Goal: Navigation & Orientation: Understand site structure

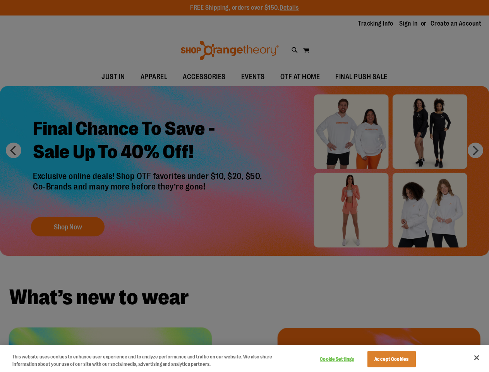
click at [244, 186] on div at bounding box center [244, 186] width 489 height 372
click at [347, 359] on button "Cookie Settings" at bounding box center [337, 358] width 48 height 15
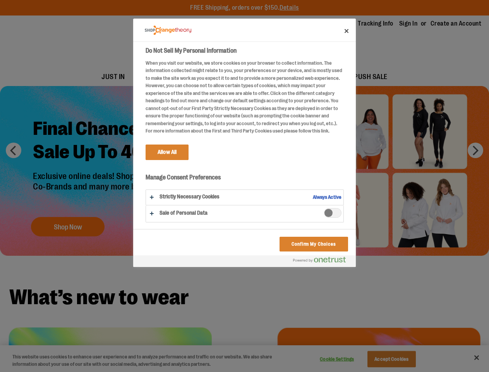
click at [401, 359] on div at bounding box center [244, 186] width 489 height 372
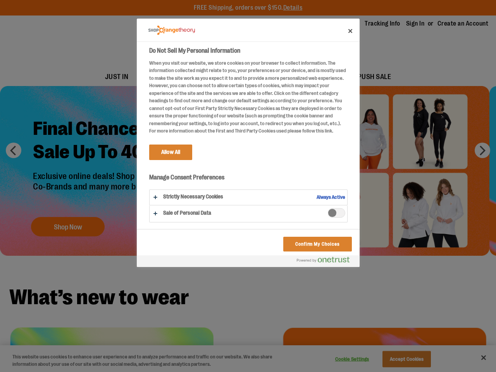
click at [477, 357] on div at bounding box center [248, 186] width 496 height 372
click at [405, 371] on html "Skip to Content The store will not work correctly when cookies are disabled. FR…" at bounding box center [248, 186] width 496 height 372
